Goal: Navigation & Orientation: Find specific page/section

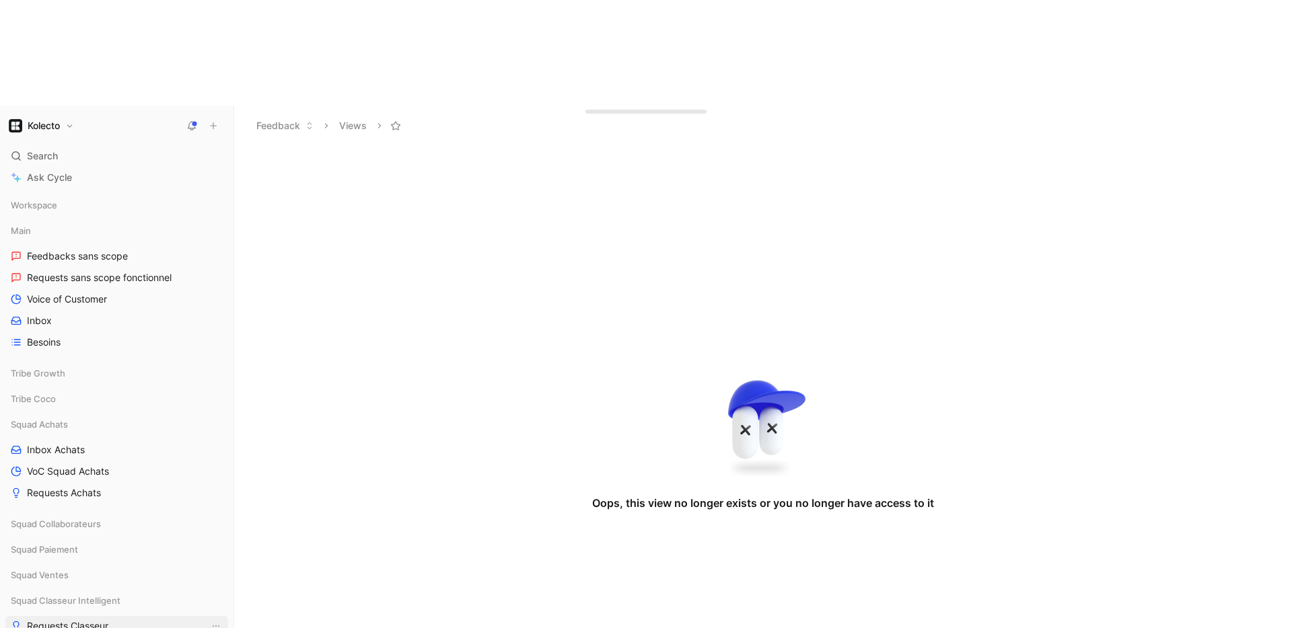
click at [86, 616] on link "Requests Classeur" at bounding box center [116, 626] width 223 height 20
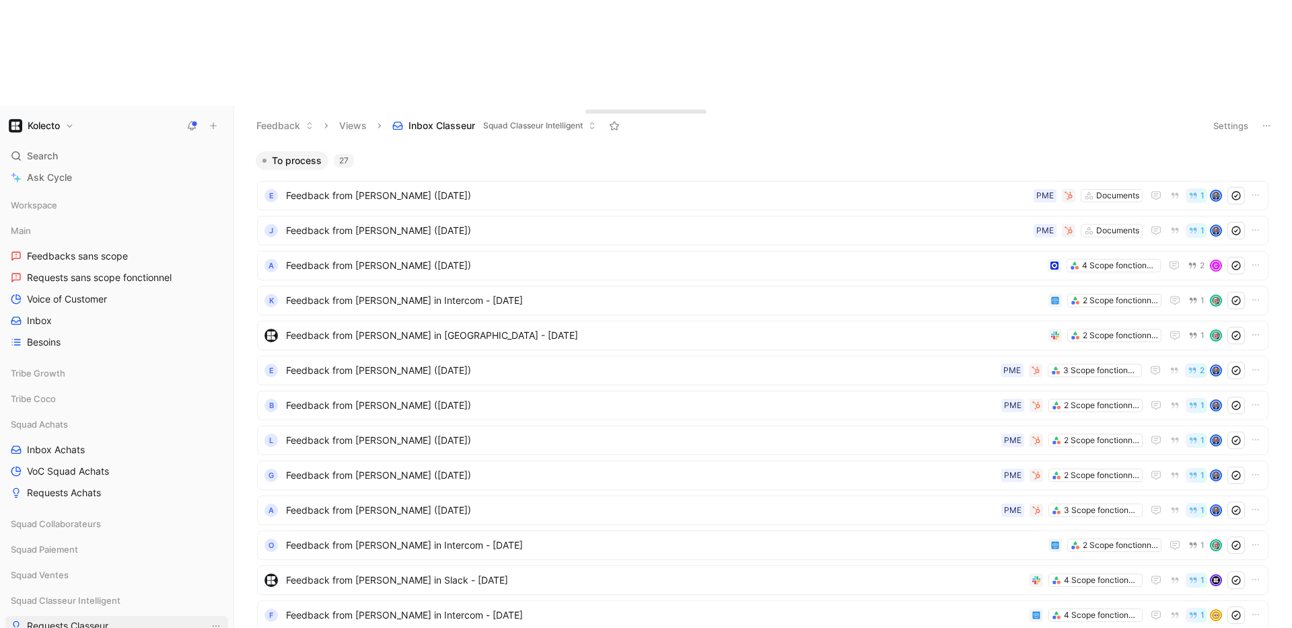
click at [72, 620] on span "Requests Classeur" at bounding box center [67, 626] width 81 height 13
